Goal: Information Seeking & Learning: Compare options

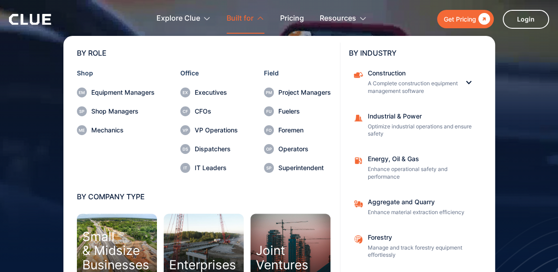
click at [244, 18] on div "Built for" at bounding box center [239, 18] width 27 height 28
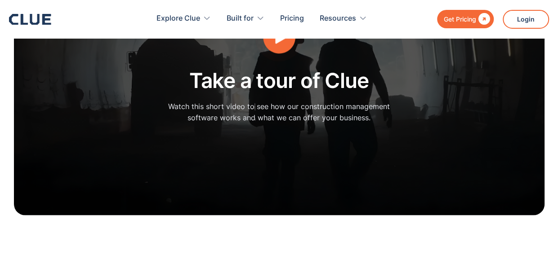
scroll to position [2561, 0]
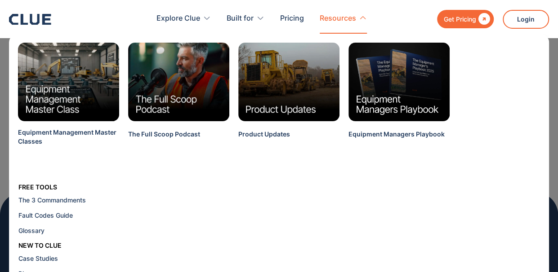
click at [342, 17] on div "Resources" at bounding box center [337, 18] width 36 height 28
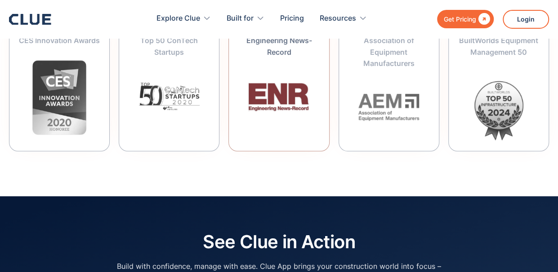
scroll to position [3526, 0]
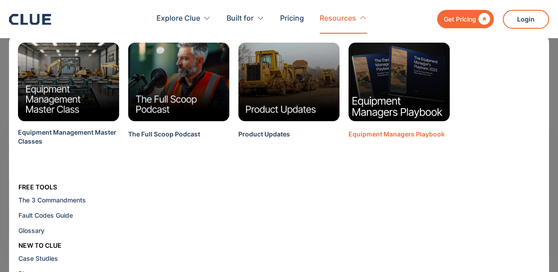
click at [391, 93] on img at bounding box center [398, 82] width 111 height 87
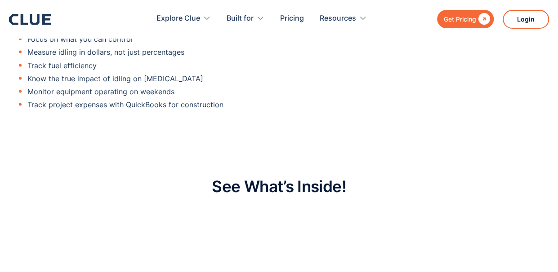
scroll to position [629, 0]
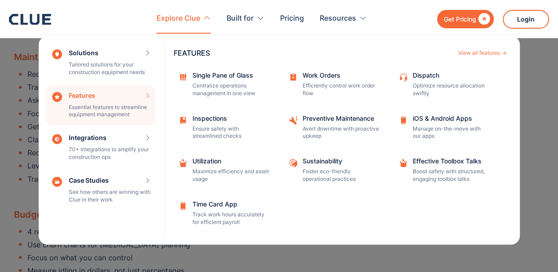
click at [85, 104] on div "Features Essential features to streamline equipment management Features View al…" at bounding box center [100, 105] width 110 height 40
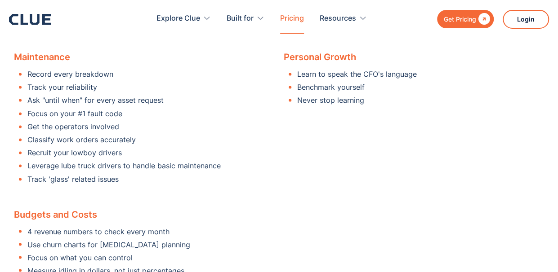
click at [286, 23] on link "Pricing" at bounding box center [292, 18] width 24 height 28
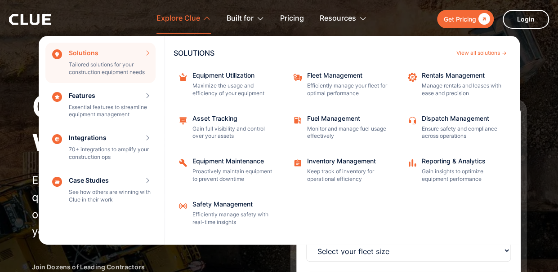
click at [163, 14] on div "Explore Clue" at bounding box center [178, 18] width 44 height 28
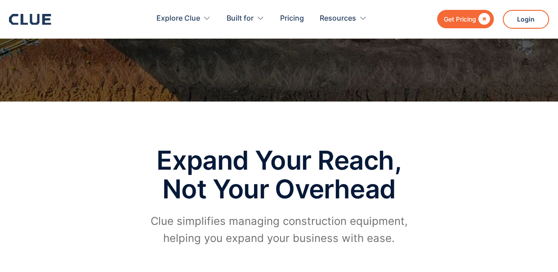
scroll to position [299, 0]
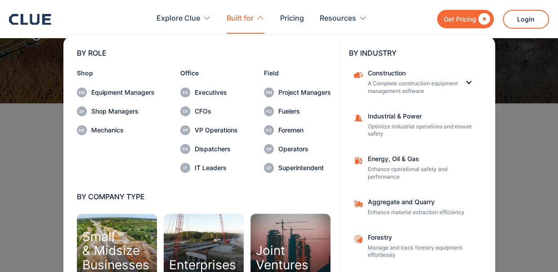
click at [235, 22] on div "Built for" at bounding box center [239, 18] width 27 height 28
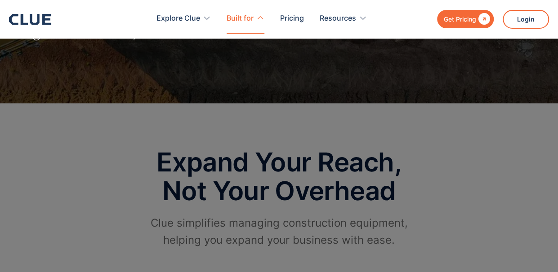
click at [247, 18] on div "Built for" at bounding box center [239, 18] width 27 height 28
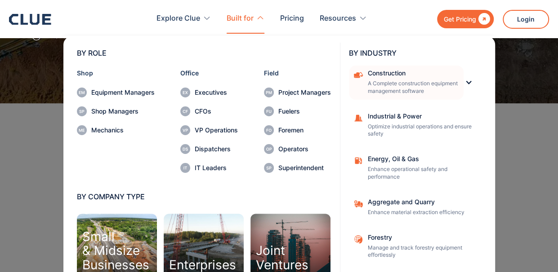
click at [377, 87] on p "A Complete construction equipment management software" at bounding box center [413, 87] width 90 height 15
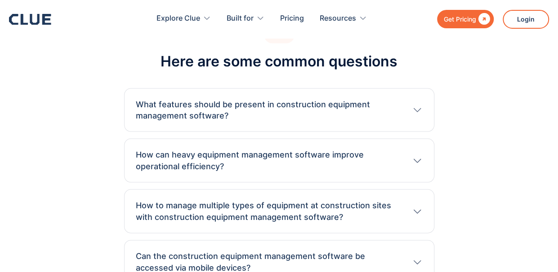
scroll to position [4165, 0]
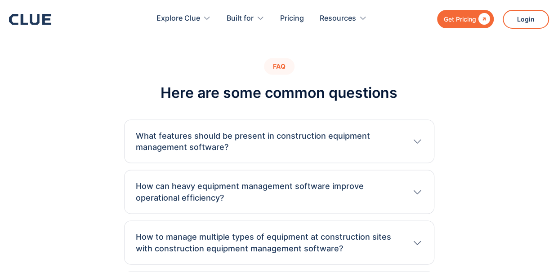
click at [422, 188] on icon at bounding box center [417, 191] width 11 height 11
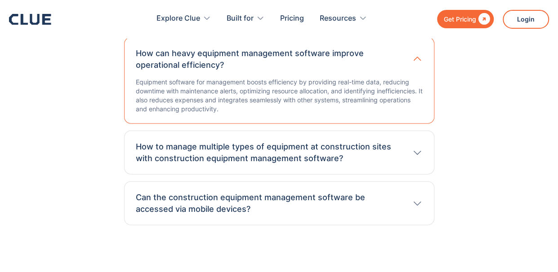
scroll to position [4300, 0]
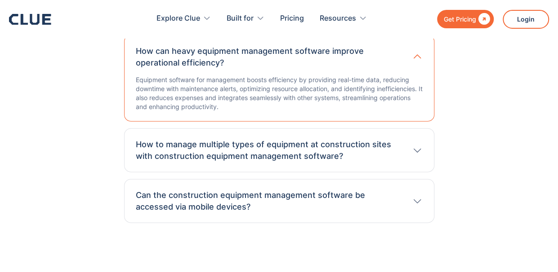
click at [417, 151] on icon at bounding box center [417, 150] width 11 height 11
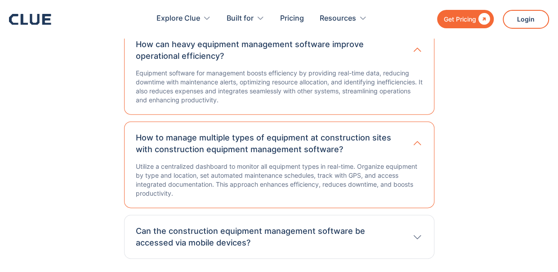
scroll to position [4390, 0]
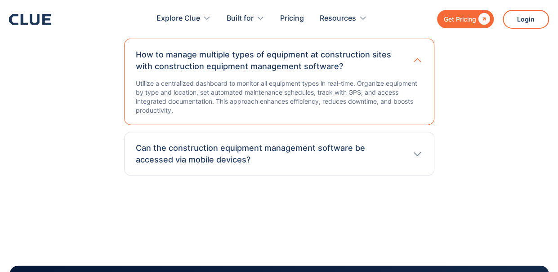
click at [418, 152] on icon at bounding box center [417, 154] width 8 height 4
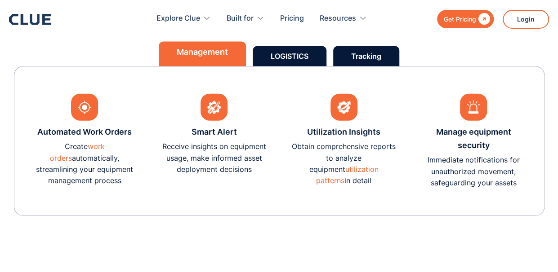
scroll to position [2637, 0]
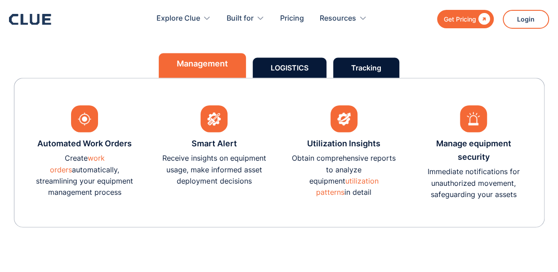
click at [346, 73] on link "Tracking" at bounding box center [366, 68] width 66 height 20
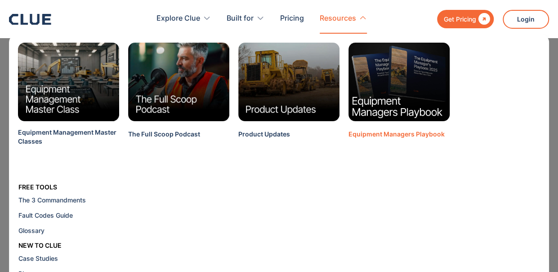
scroll to position [4134, 0]
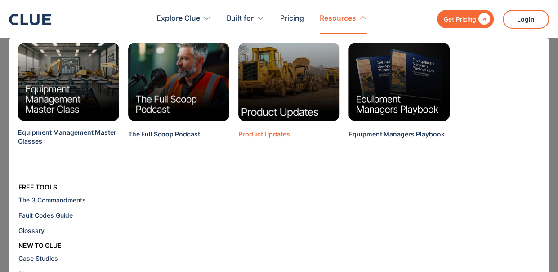
click at [276, 86] on img at bounding box center [288, 82] width 111 height 87
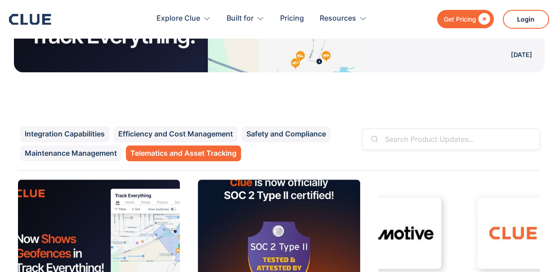
click at [143, 154] on link "Telematics and Asset Tracking" at bounding box center [183, 154] width 115 height 16
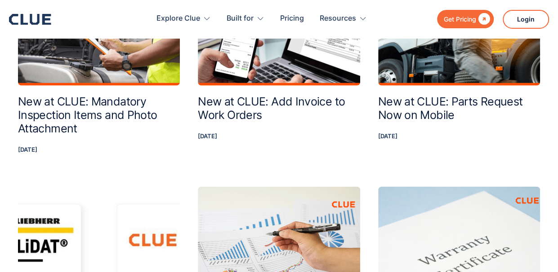
scroll to position [1033, 0]
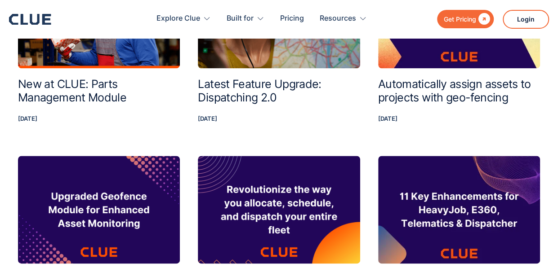
scroll to position [468, 0]
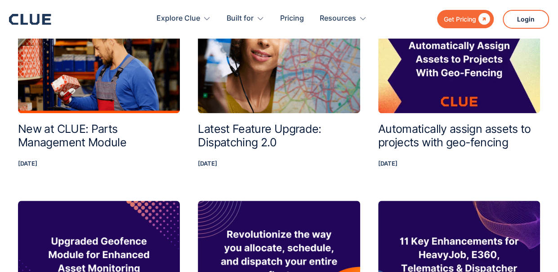
click at [250, 125] on h2 "Latest Feature Upgrade: Dispatching 2.0" at bounding box center [279, 135] width 162 height 27
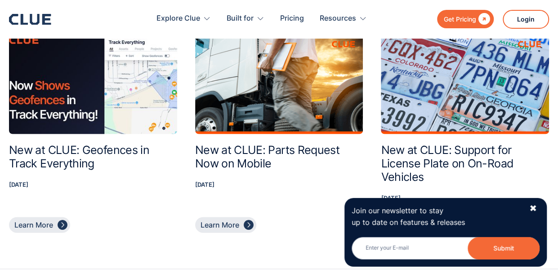
scroll to position [1033, 0]
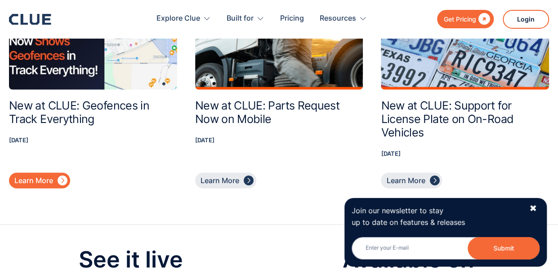
click at [36, 175] on div "Learn More" at bounding box center [33, 180] width 39 height 11
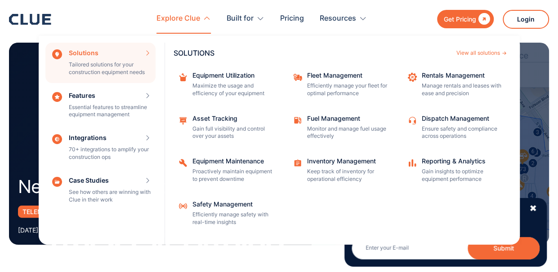
click at [187, 19] on div "Explore Clue" at bounding box center [178, 18] width 44 height 28
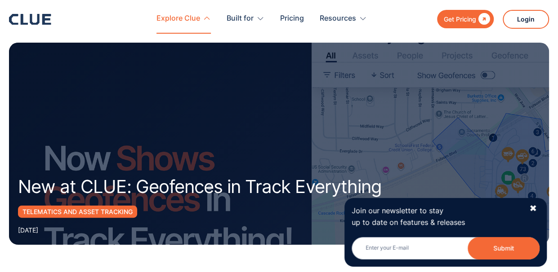
click at [201, 18] on div "Explore Clue" at bounding box center [183, 18] width 54 height 28
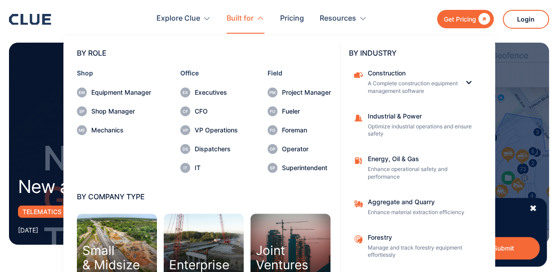
click at [230, 15] on div "Built for" at bounding box center [239, 18] width 27 height 28
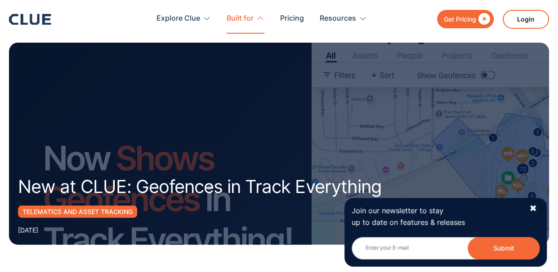
click at [230, 15] on div "Built for" at bounding box center [239, 18] width 27 height 28
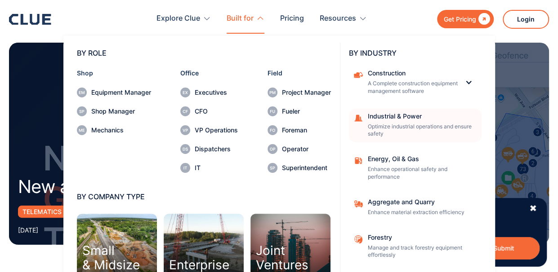
click at [404, 117] on div "Industrial & Power" at bounding box center [422, 116] width 108 height 6
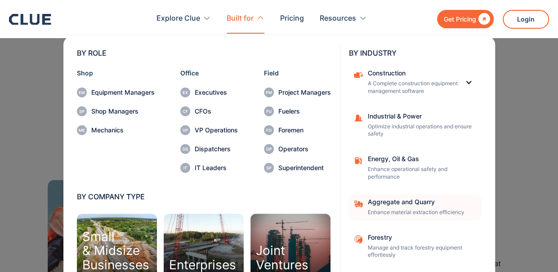
scroll to position [18, 0]
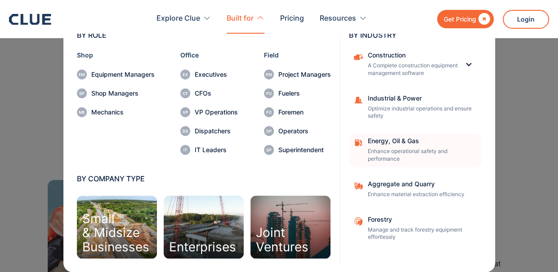
click at [378, 152] on p "Enhance operational safety and performance" at bounding box center [422, 155] width 108 height 15
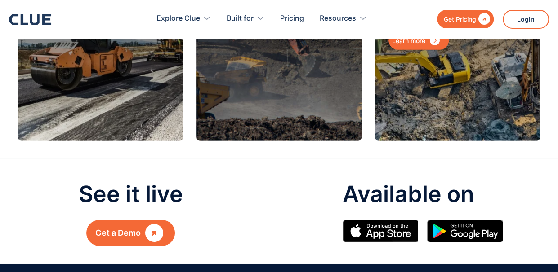
scroll to position [1123, 0]
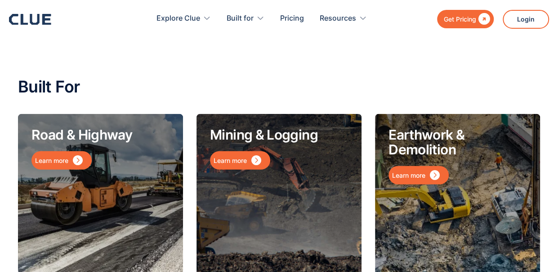
click at [103, 171] on div "Road & Highway Learn more " at bounding box center [100, 195] width 165 height 162
click at [60, 151] on link "Learn more " at bounding box center [61, 160] width 60 height 18
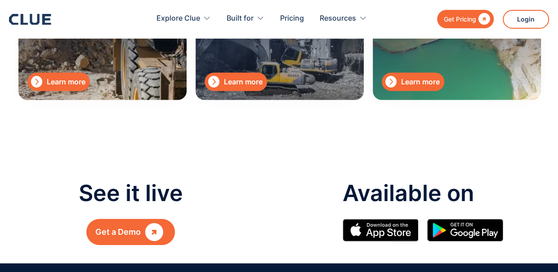
scroll to position [1123, 0]
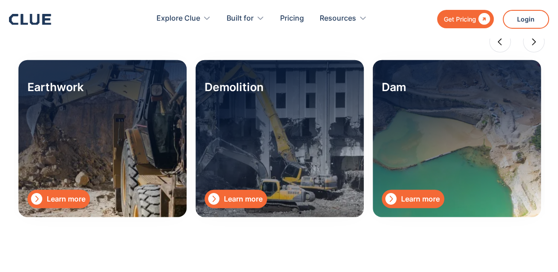
click at [412, 195] on div "Learn more" at bounding box center [420, 199] width 39 height 11
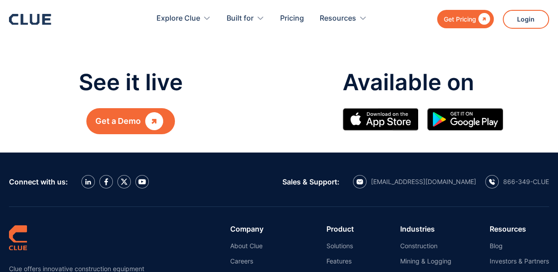
scroll to position [1258, 0]
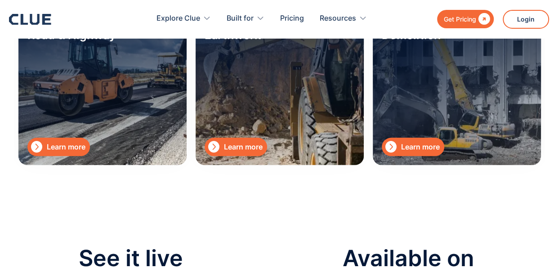
click at [255, 149] on div "Learn more" at bounding box center [243, 147] width 39 height 11
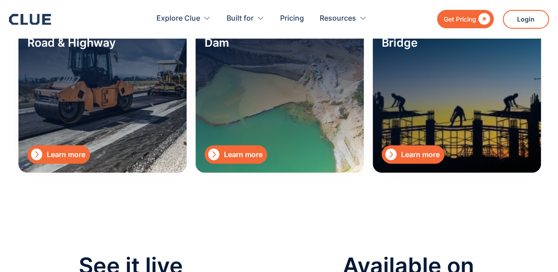
scroll to position [1168, 0]
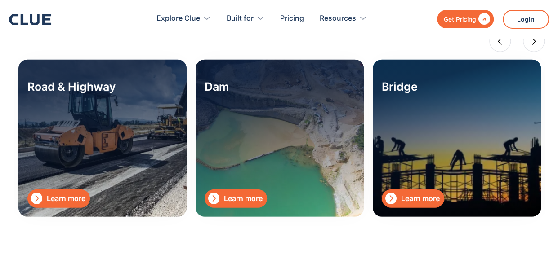
click at [409, 190] on link " Learn more" at bounding box center [412, 199] width 62 height 18
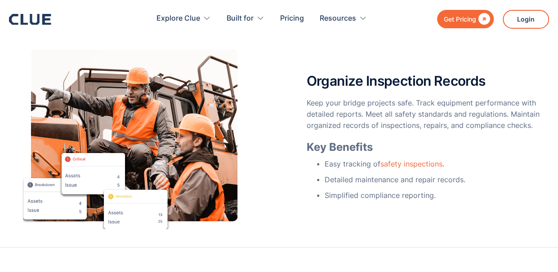
scroll to position [854, 0]
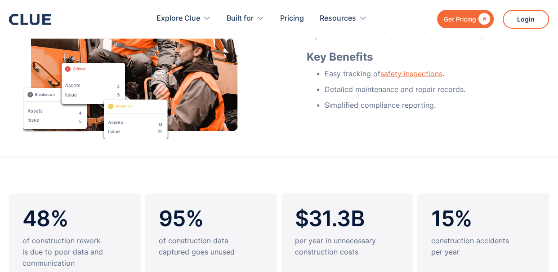
click at [403, 77] on link "safety inspections" at bounding box center [411, 73] width 62 height 9
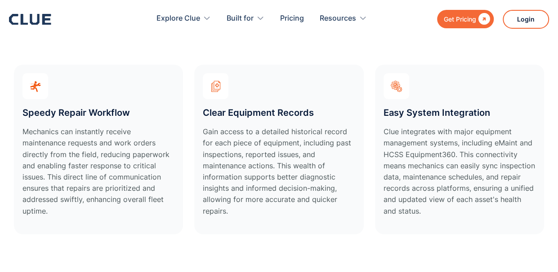
scroll to position [1483, 0]
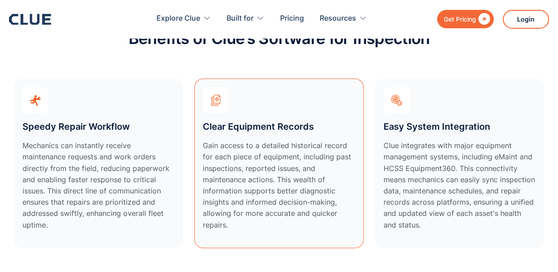
click at [257, 120] on h3 "Clear Equipment Records" at bounding box center [258, 126] width 111 height 13
click at [218, 95] on img at bounding box center [215, 100] width 11 height 11
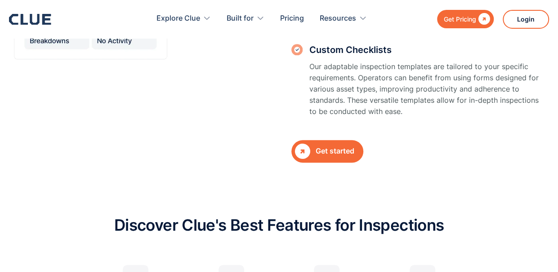
scroll to position [449, 0]
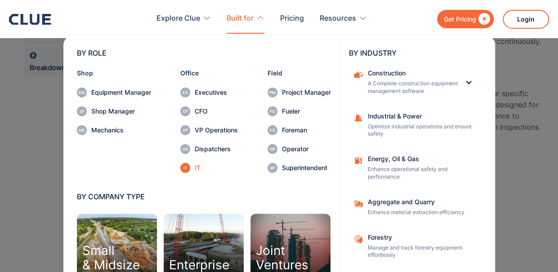
click at [195, 166] on div "IT" at bounding box center [216, 168] width 43 height 6
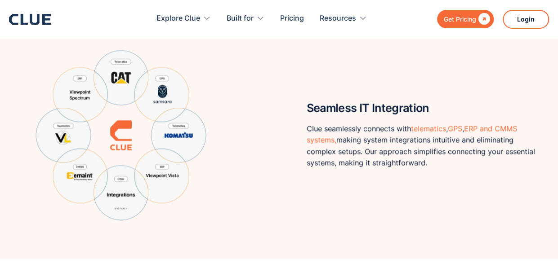
scroll to position [494, 0]
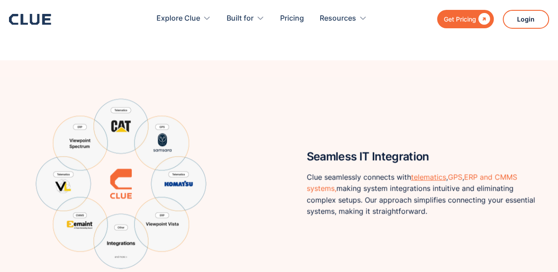
click at [432, 177] on link "telematics" at bounding box center [428, 177] width 35 height 9
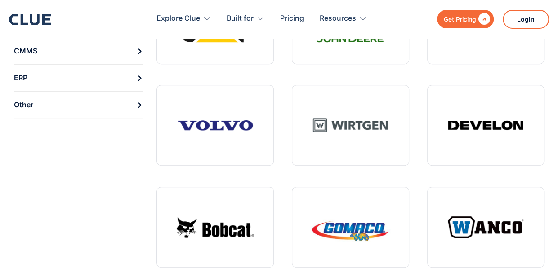
scroll to position [135, 0]
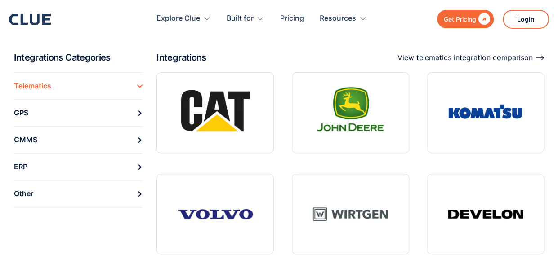
click at [446, 60] on div "View telematics integration comparison ⟶" at bounding box center [470, 57] width 147 height 11
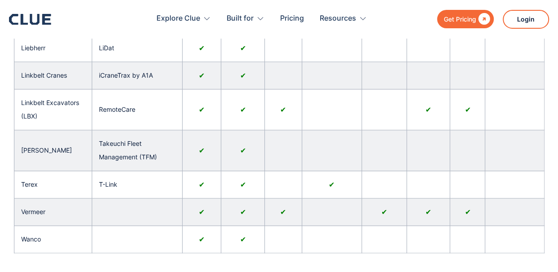
scroll to position [574, 0]
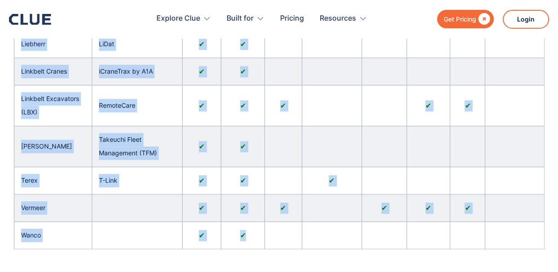
drag, startPoint x: 19, startPoint y: 101, endPoint x: 322, endPoint y: 237, distance: 332.3
copy table "OEM Telematics Location Engine Hours Idle Hours Fuel Consumption Faults/DTC Fue…"
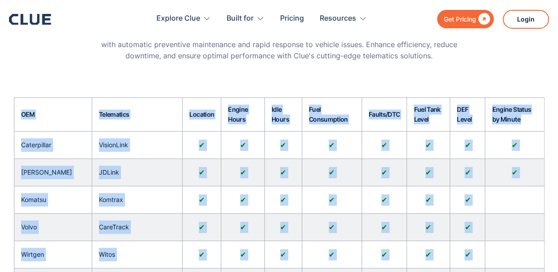
scroll to position [0, 0]
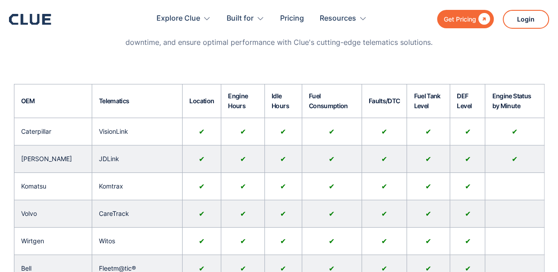
scroll to position [90, 0]
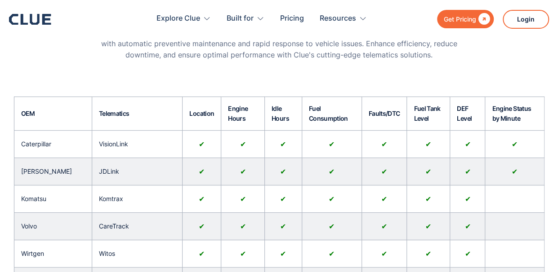
click at [265, 115] on div "Idle Hours" at bounding box center [283, 113] width 37 height 33
drag, startPoint x: 269, startPoint y: 106, endPoint x: 285, endPoint y: 117, distance: 19.6
click at [285, 117] on h2 "Idle Hours" at bounding box center [282, 114] width 23 height 20
copy h2 "Idle Hours"
